Goal: Task Accomplishment & Management: Manage account settings

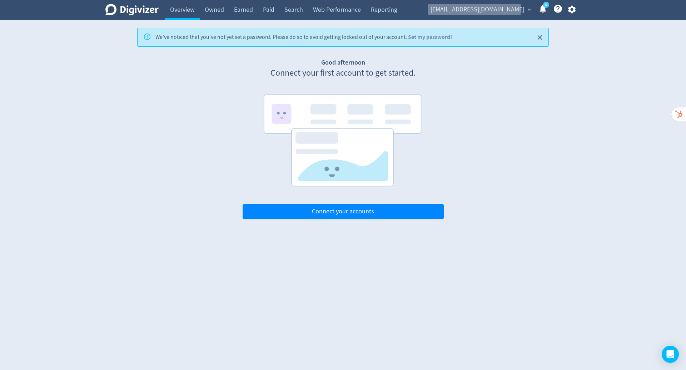
click at [501, 9] on span "[EMAIL_ADDRESS][DOMAIN_NAME]" at bounding box center [477, 9] width 94 height 11
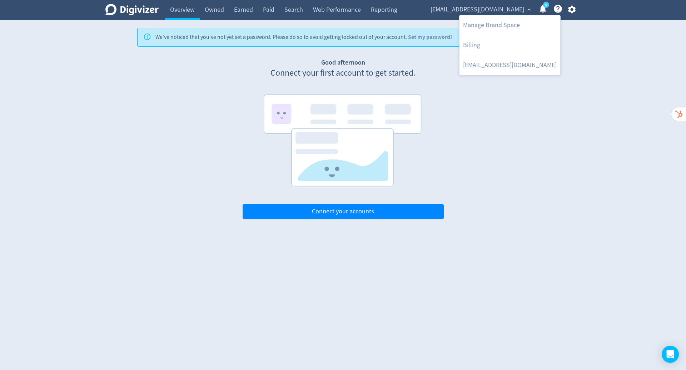
click at [418, 38] on div at bounding box center [343, 185] width 686 height 370
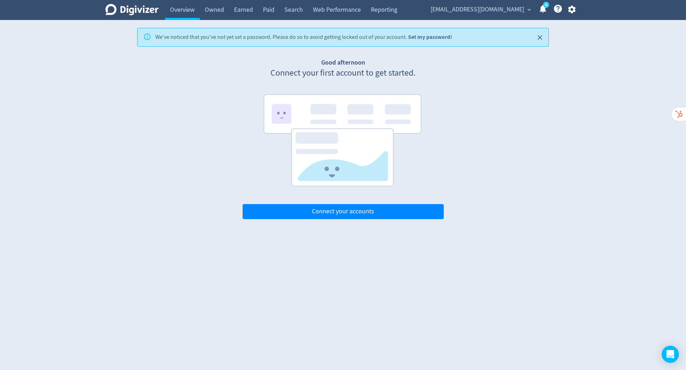
click at [424, 37] on link "Set my password!" at bounding box center [430, 36] width 44 height 7
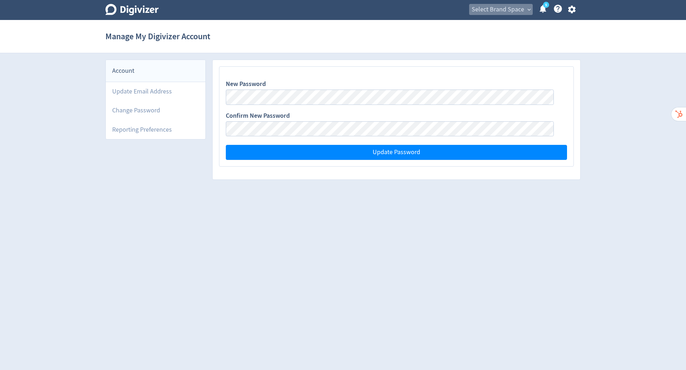
click at [511, 9] on span "Select Brand Space" at bounding box center [497, 9] width 52 height 11
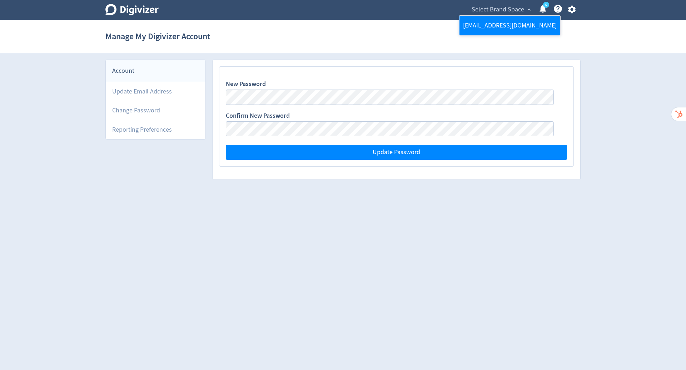
click at [510, 17] on link "[EMAIL_ADDRESS][DOMAIN_NAME]" at bounding box center [509, 26] width 101 height 20
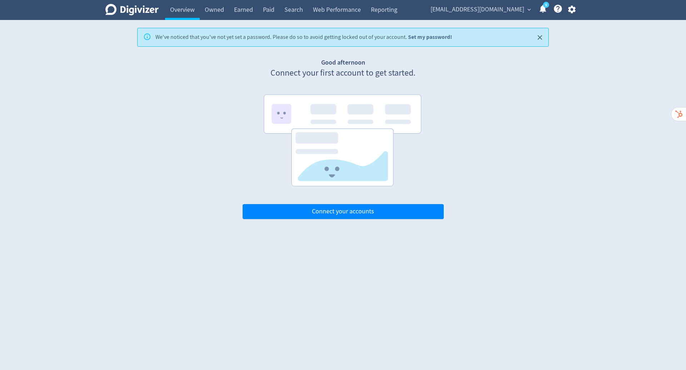
click at [419, 36] on link "Set my password!" at bounding box center [430, 36] width 44 height 7
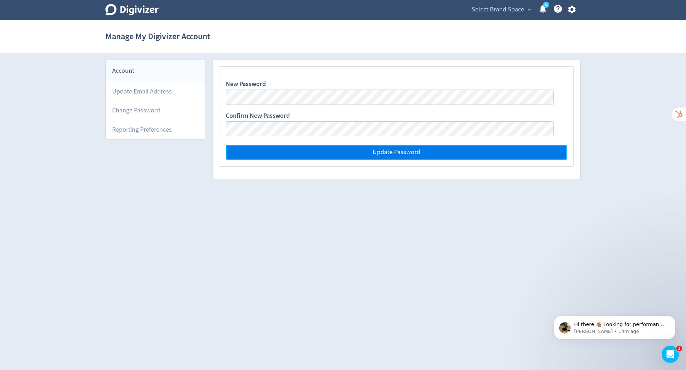
click at [407, 154] on span "Update Password" at bounding box center [395, 152] width 47 height 6
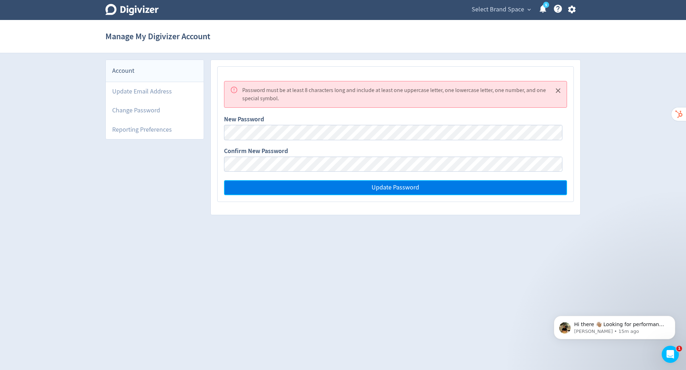
click at [382, 189] on span "Update Password" at bounding box center [394, 188] width 47 height 6
click at [380, 187] on span "Update Password" at bounding box center [394, 188] width 47 height 6
click at [378, 187] on span "Update Password" at bounding box center [394, 188] width 47 height 6
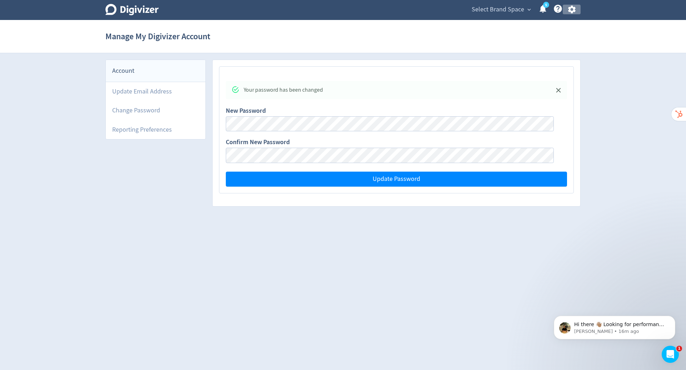
click at [571, 8] on icon "button" at bounding box center [572, 10] width 10 height 10
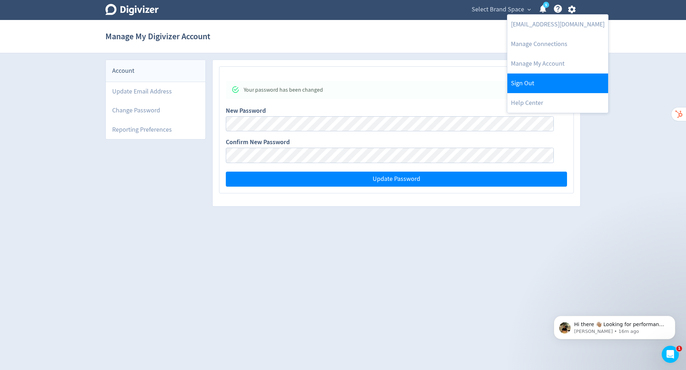
click at [532, 83] on link "Sign Out" at bounding box center [557, 84] width 101 height 20
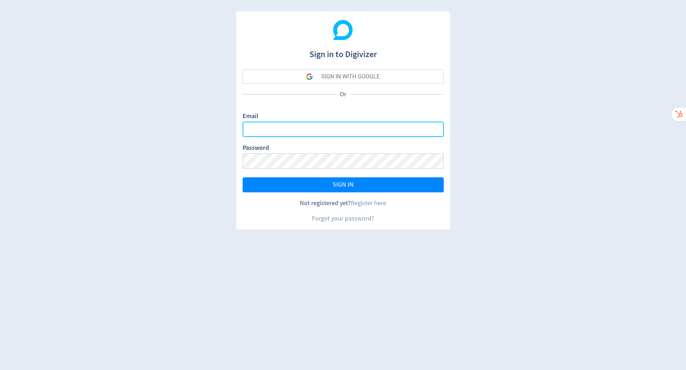
click at [329, 129] on input "Email" at bounding box center [342, 129] width 201 height 15
paste input "[EMAIL_ADDRESS][DOMAIN_NAME]"
type input "[EMAIL_ADDRESS][DOMAIN_NAME]"
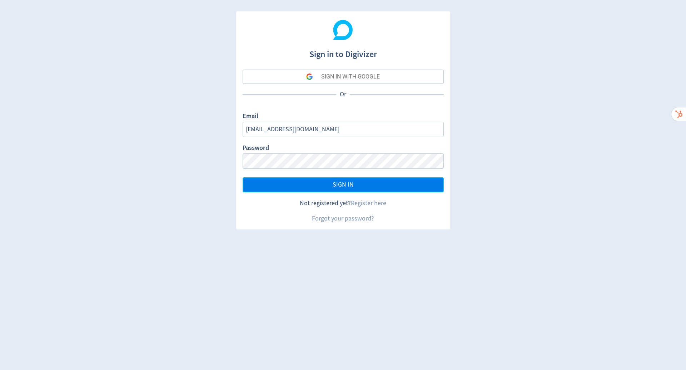
click at [317, 188] on button "SIGN IN" at bounding box center [342, 184] width 201 height 15
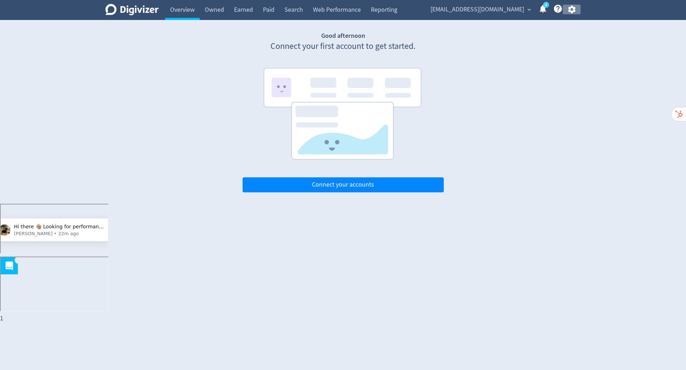
click at [570, 12] on icon "button" at bounding box center [572, 10] width 10 height 10
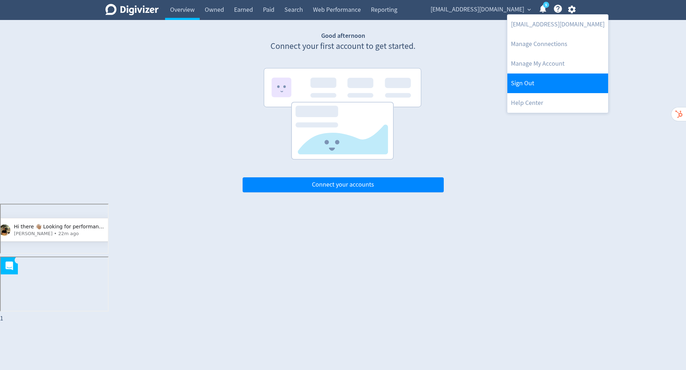
click at [546, 88] on link "Sign Out" at bounding box center [557, 84] width 101 height 20
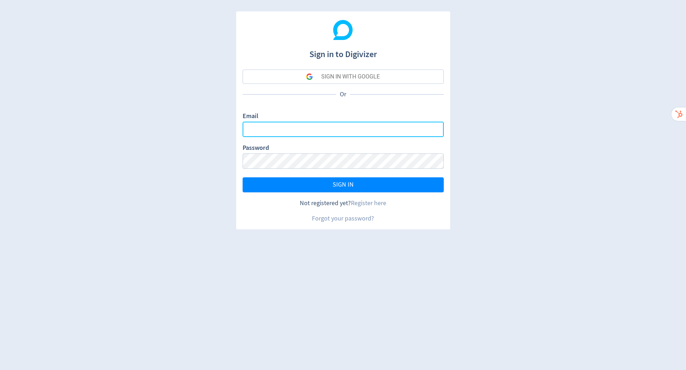
click at [306, 122] on input "Email" at bounding box center [342, 129] width 201 height 15
type input "hugo.mcmanus@digivizer.com"
